Goal: Information Seeking & Learning: Learn about a topic

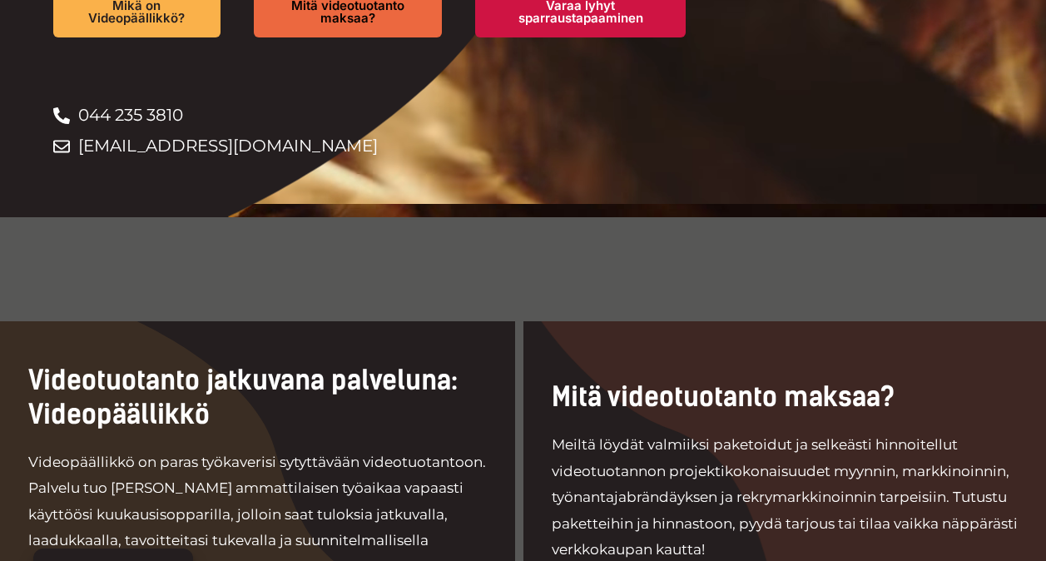
scroll to position [572, 0]
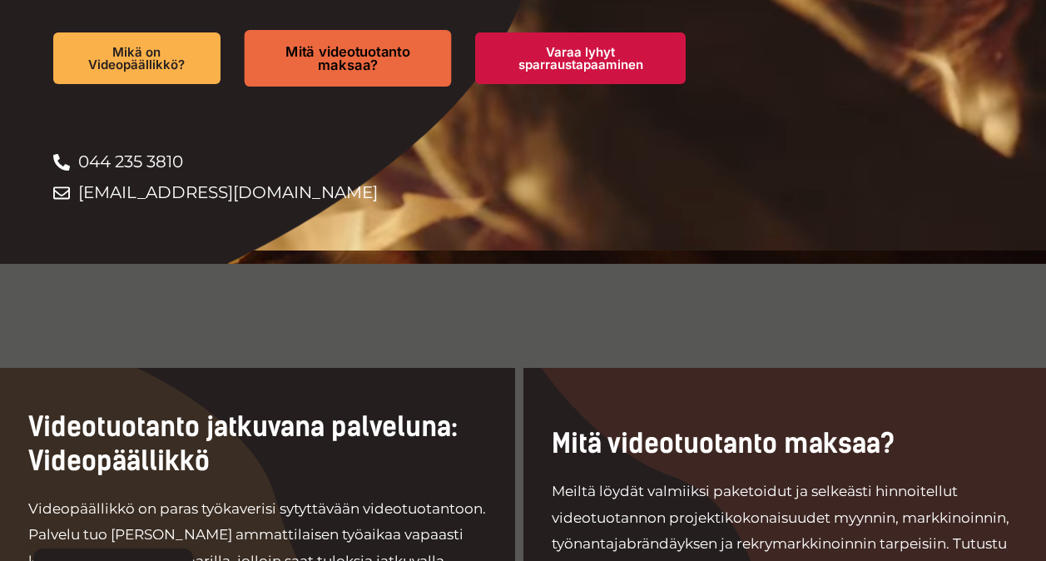
click at [339, 45] on span "Mitä videotuotanto maksaa?" at bounding box center [348, 58] width 148 height 27
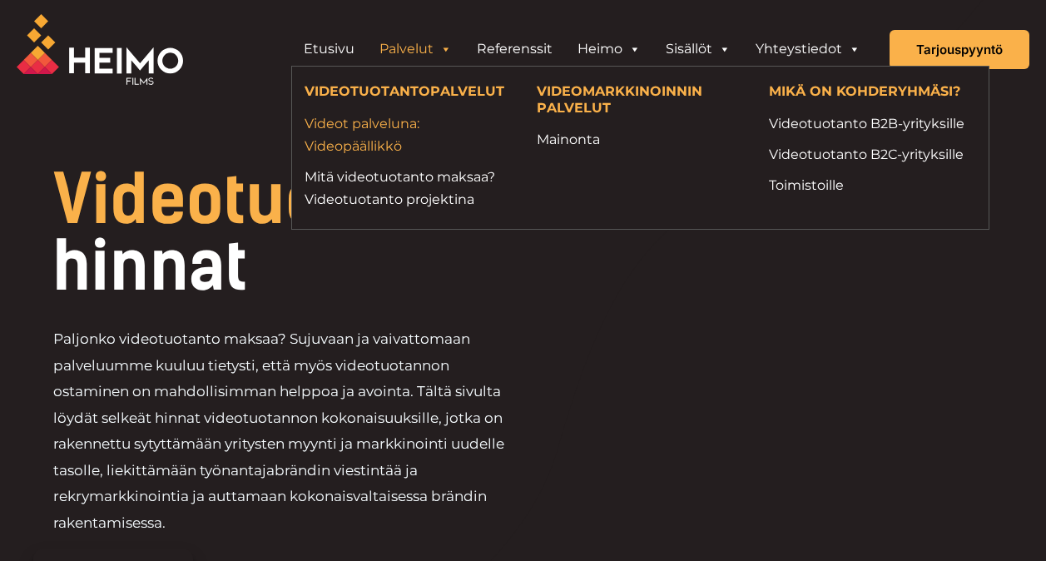
click at [388, 141] on link "Videot palveluna: Videopäällikkö" at bounding box center [407, 134] width 207 height 45
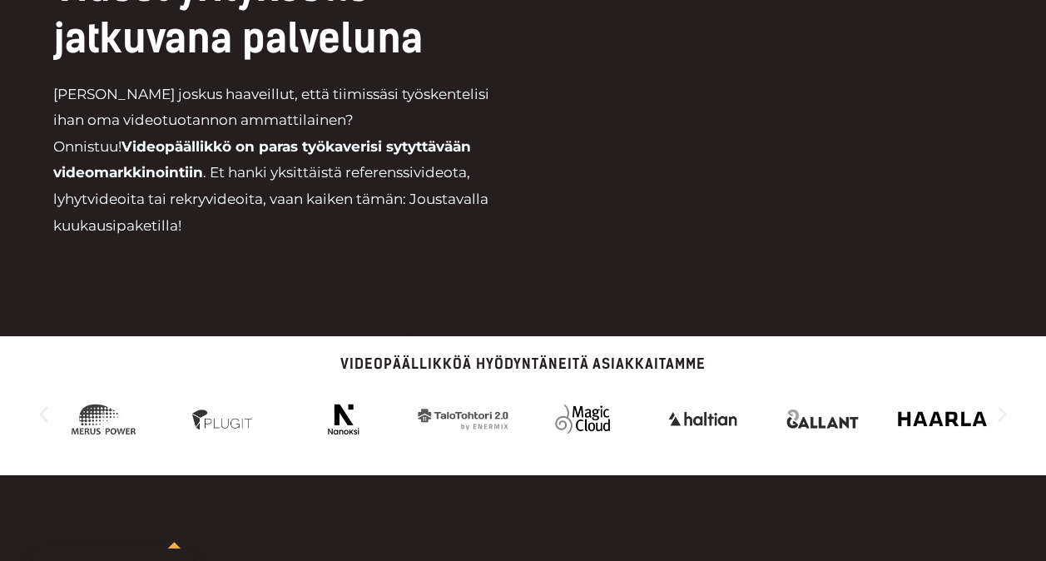
scroll to position [83, 0]
